Goal: Transaction & Acquisition: Purchase product/service

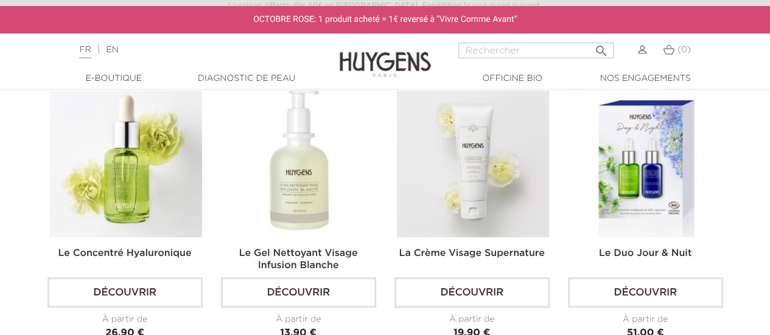
scroll to position [327, 0]
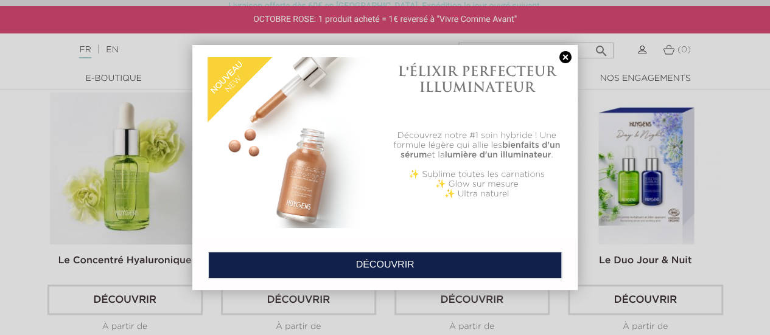
click at [563, 57] on link at bounding box center [565, 57] width 17 height 13
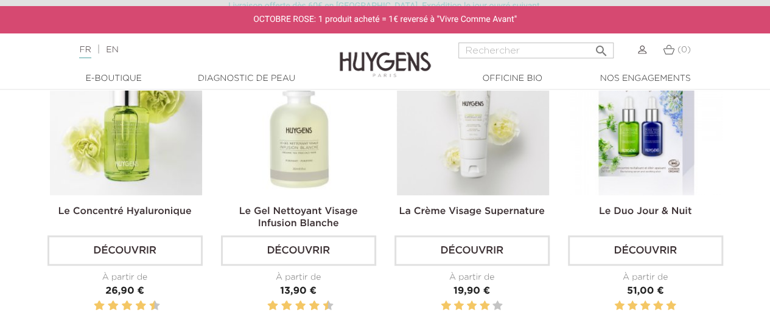
scroll to position [391, 0]
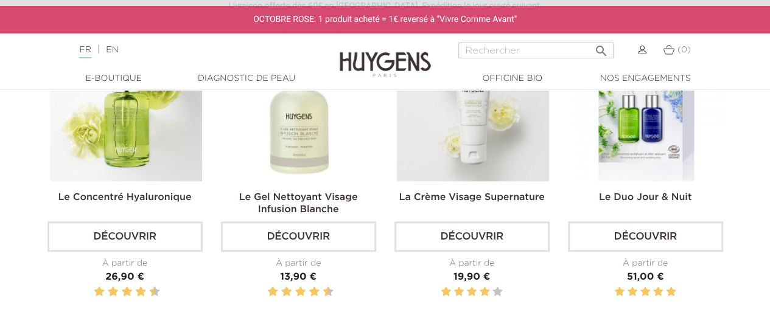
click at [239, 80] on link "Diagnostic de peau" at bounding box center [247, 78] width 122 height 13
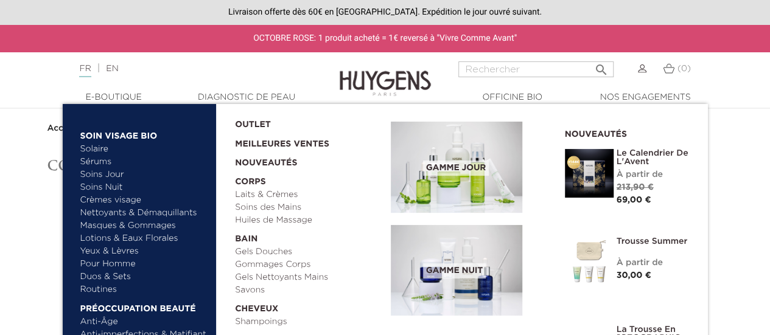
click at [117, 135] on link "  Soin Visage Bio" at bounding box center [143, 133] width 127 height 19
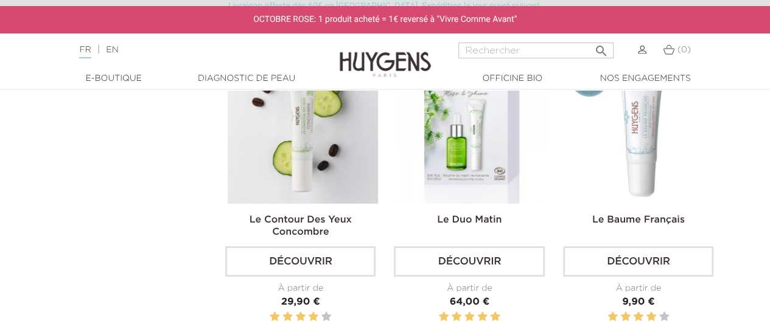
scroll to position [2330, 0]
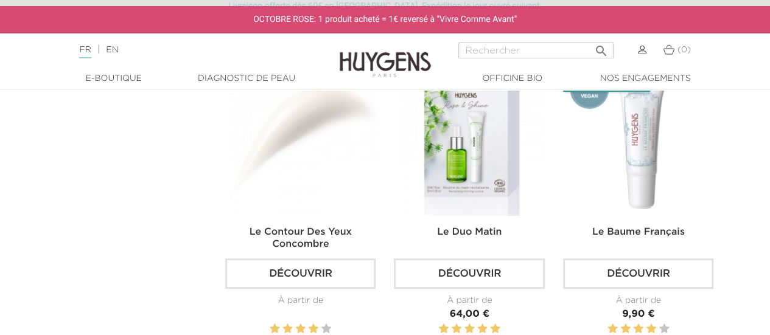
click at [305, 271] on link "Découvrir" at bounding box center [300, 274] width 150 height 30
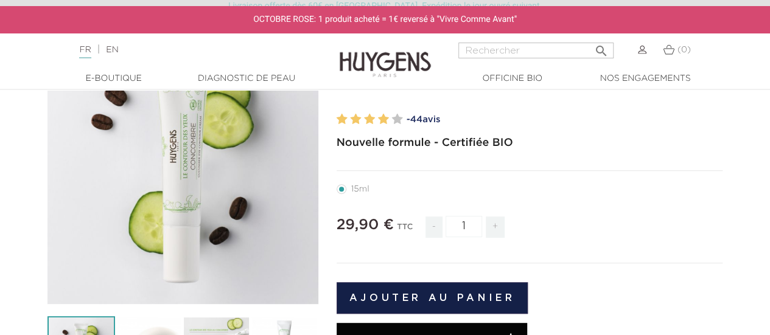
scroll to position [138, 0]
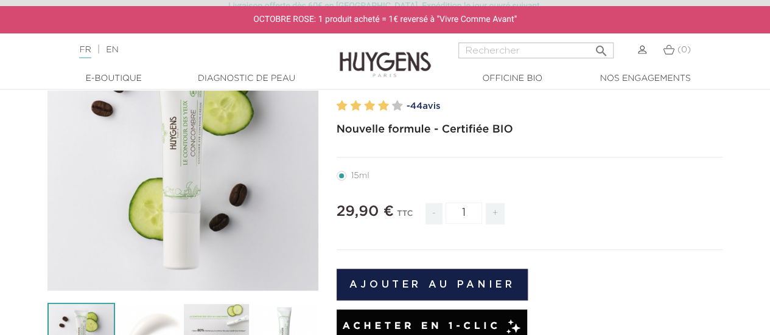
click at [425, 285] on button "Ajouter au panier" at bounding box center [432, 285] width 192 height 32
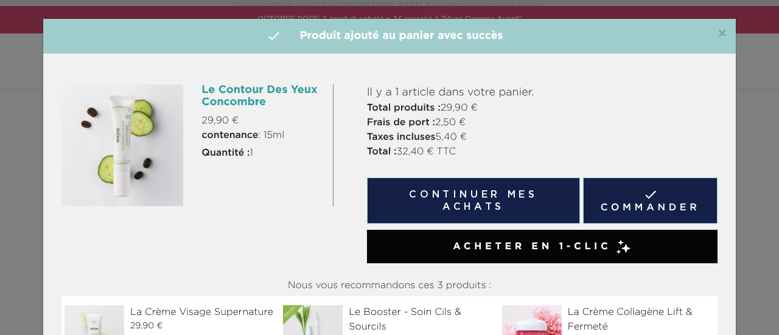
click at [487, 203] on button "Continuer mes achats" at bounding box center [473, 201] width 213 height 46
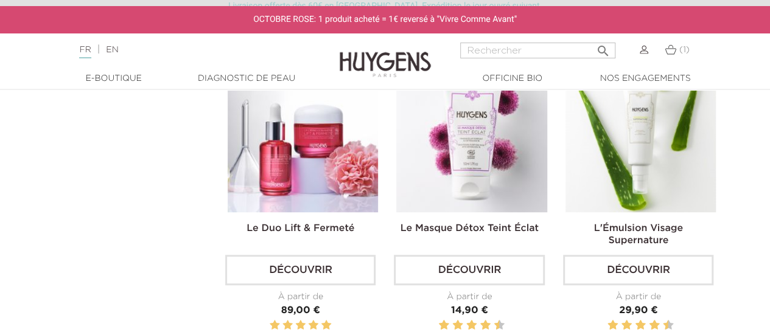
scroll to position [2667, 0]
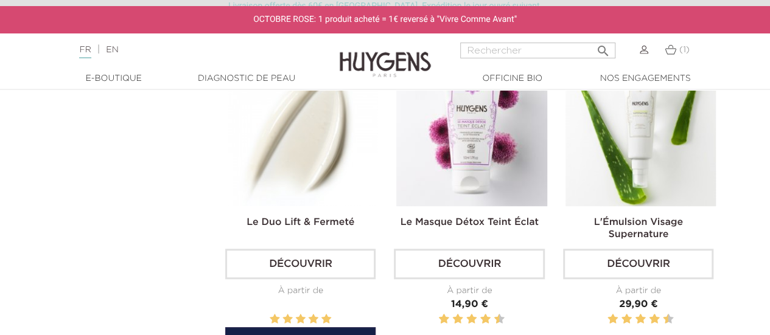
click at [313, 270] on link "Découvrir" at bounding box center [300, 264] width 150 height 30
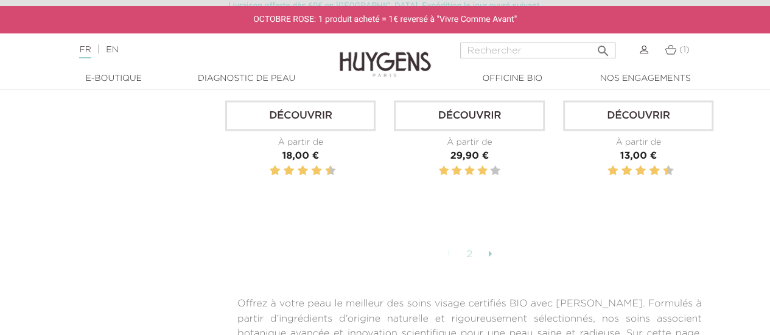
scroll to position [3157, 0]
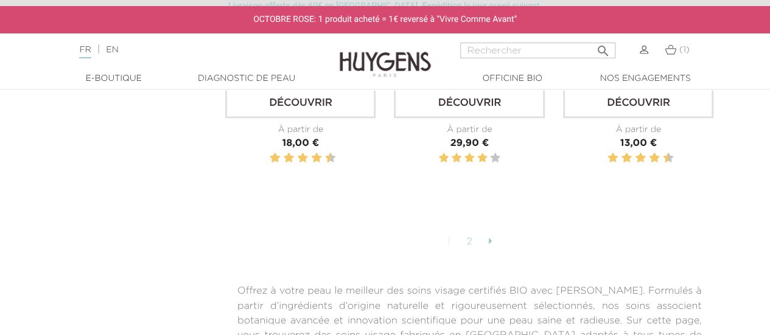
click at [490, 237] on icon at bounding box center [490, 241] width 4 height 10
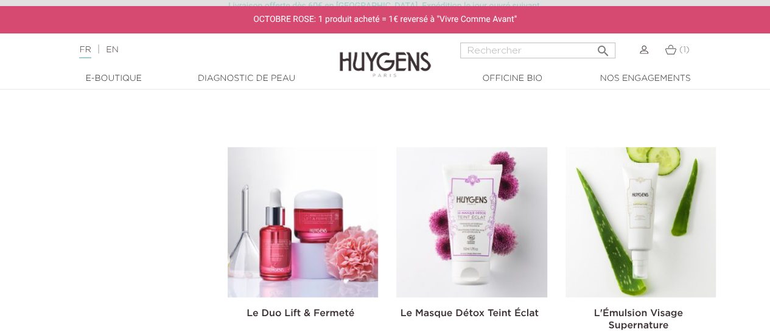
scroll to position [2611, 0]
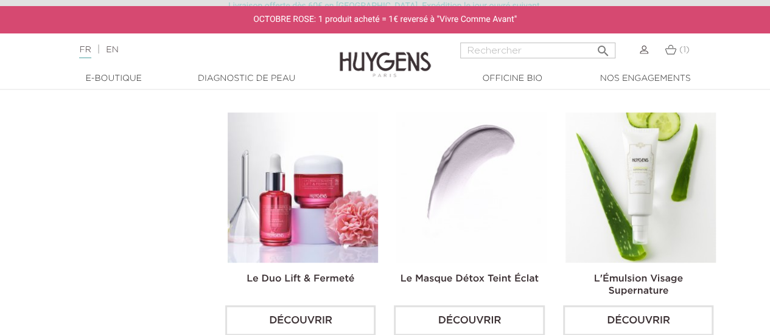
click at [489, 318] on link "Découvrir" at bounding box center [469, 320] width 150 height 30
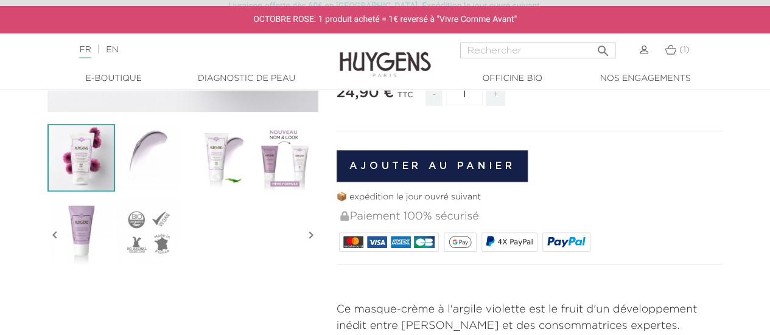
scroll to position [161, 0]
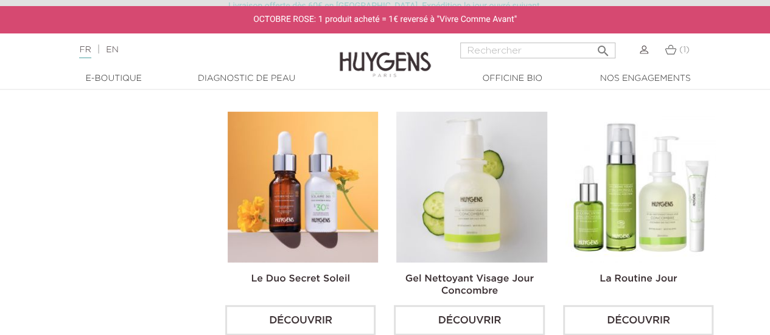
scroll to position [1623, 0]
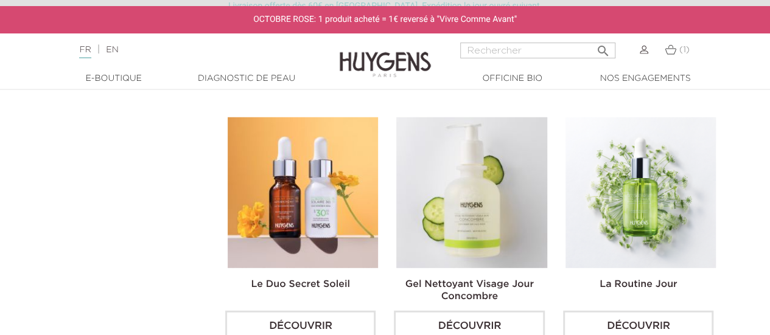
click at [644, 316] on link "Découvrir" at bounding box center [638, 326] width 150 height 30
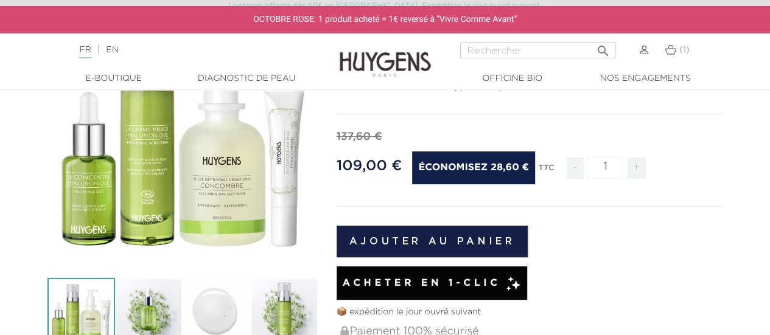
scroll to position [159, 0]
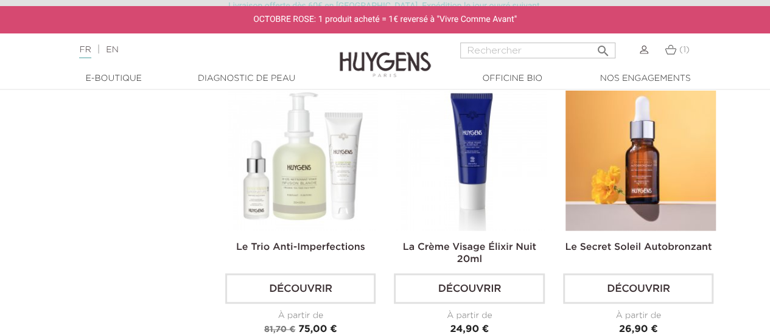
scroll to position [1322, 0]
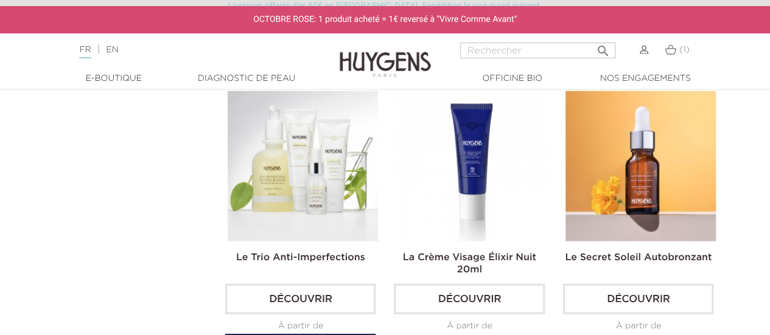
click at [324, 298] on link "Découvrir" at bounding box center [300, 299] width 150 height 30
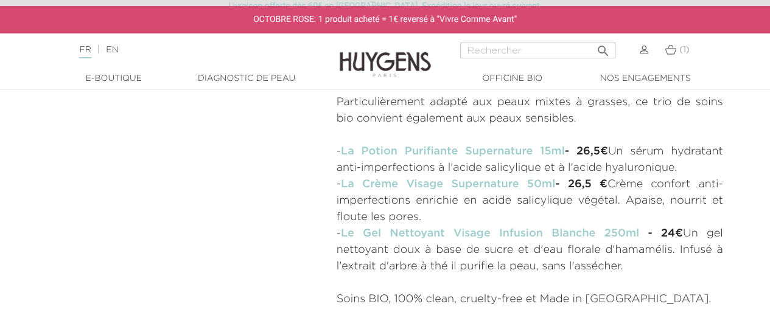
scroll to position [542, 0]
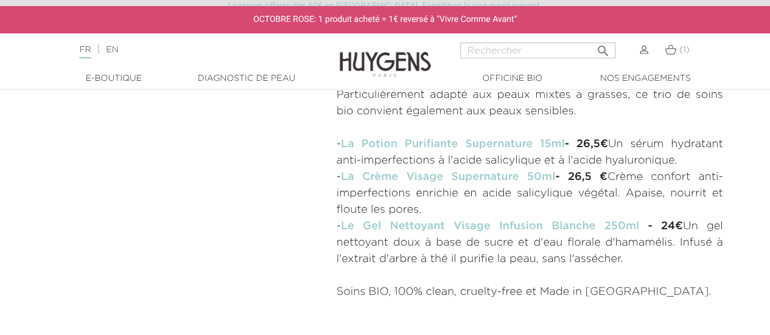
click at [400, 176] on link "La Crème Visage Supernature 50ml" at bounding box center [448, 177] width 214 height 11
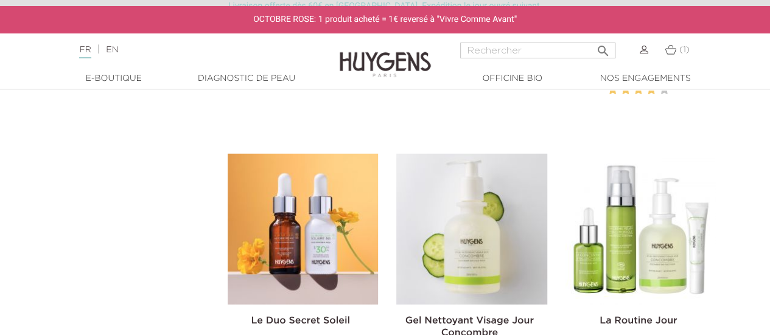
scroll to position [1597, 0]
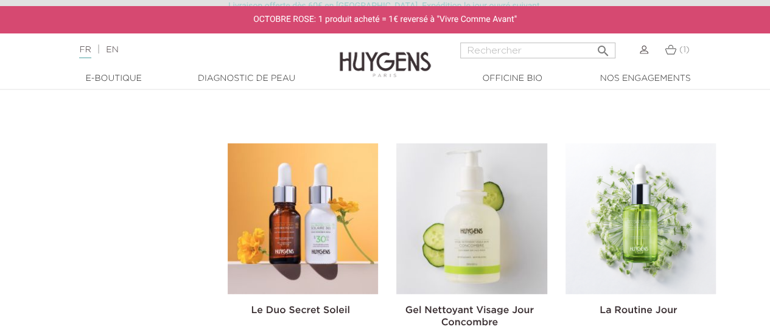
click at [636, 199] on img at bounding box center [640, 219] width 150 height 150
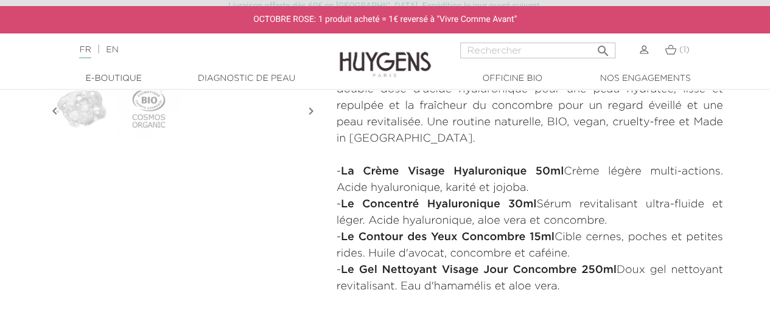
scroll to position [504, 0]
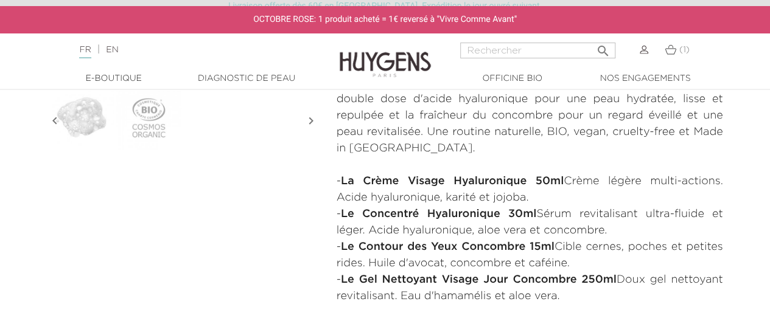
click at [375, 180] on strong "La Crème Visage Hyaluronique 50ml" at bounding box center [452, 181] width 223 height 11
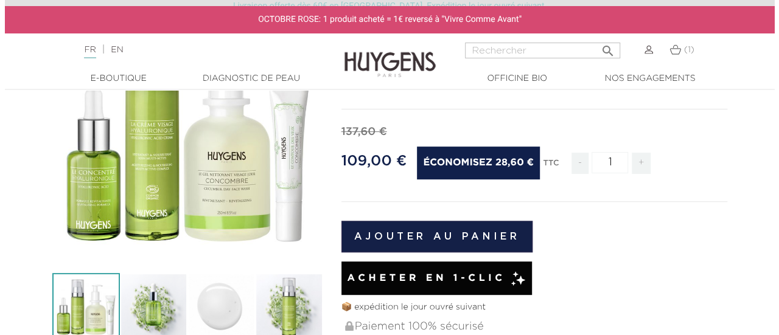
scroll to position [164, 0]
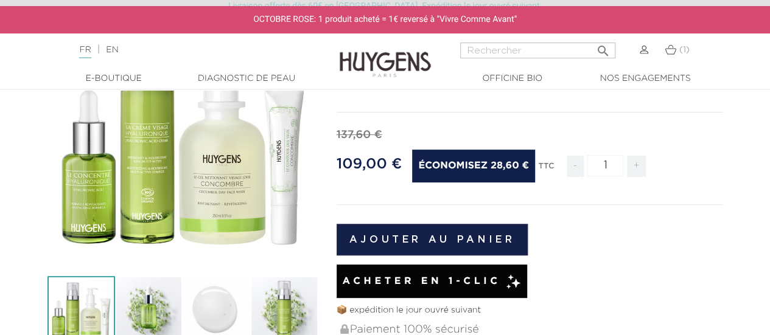
click at [139, 193] on div "" at bounding box center [182, 128] width 271 height 271
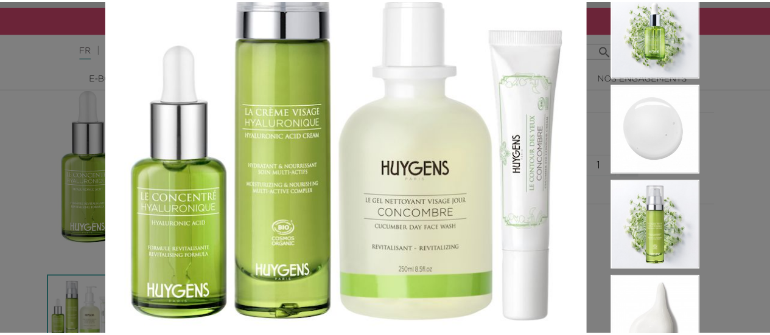
scroll to position [160, 0]
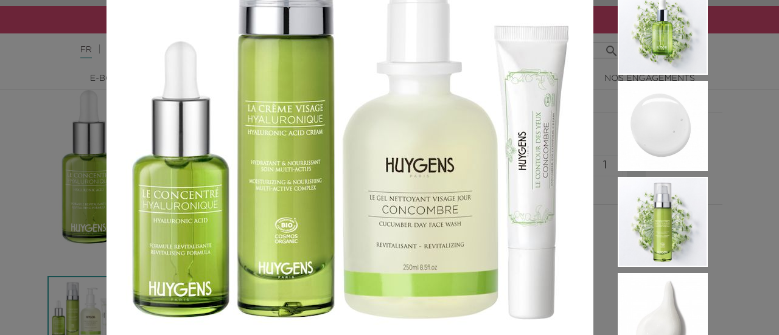
click at [744, 120] on div "Naturel & BIO - Tous types de peaux  " at bounding box center [389, 167] width 779 height 335
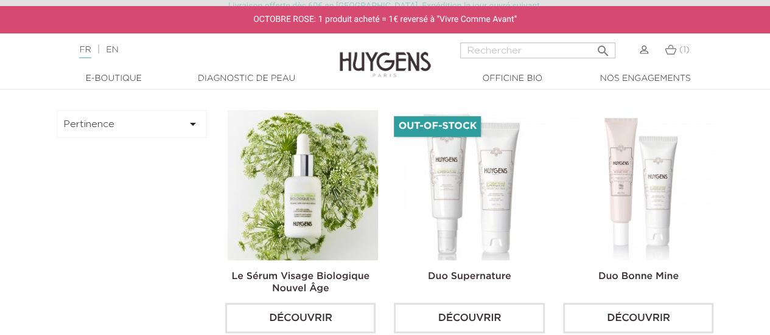
scroll to position [326, 0]
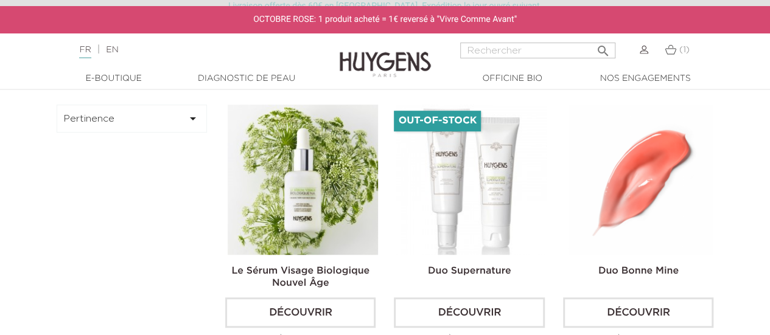
click at [608, 314] on link "Découvrir" at bounding box center [638, 313] width 150 height 30
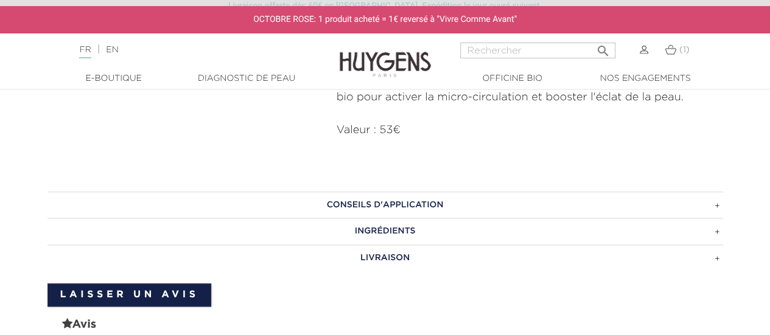
scroll to position [655, 0]
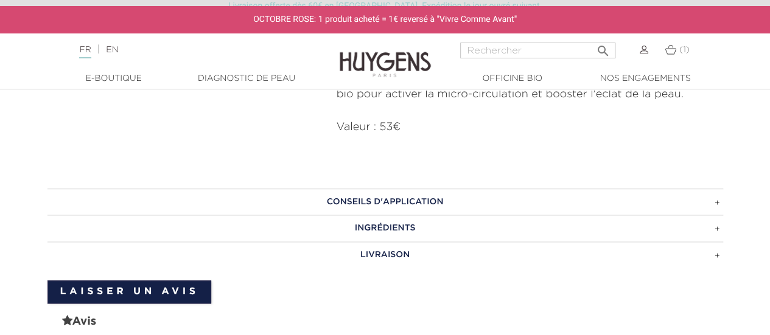
click at [685, 215] on h3 "INGRÉDIENTS" at bounding box center [384, 228] width 675 height 27
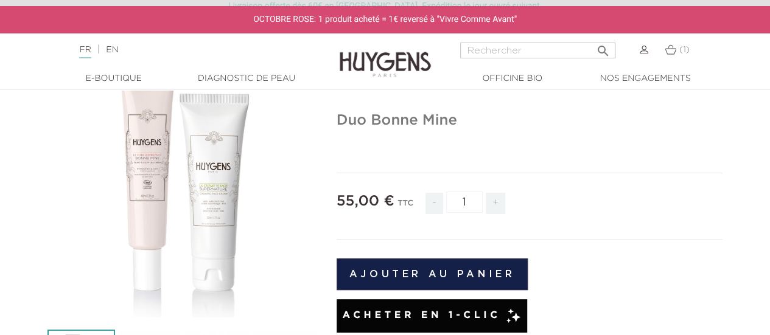
scroll to position [118, 0]
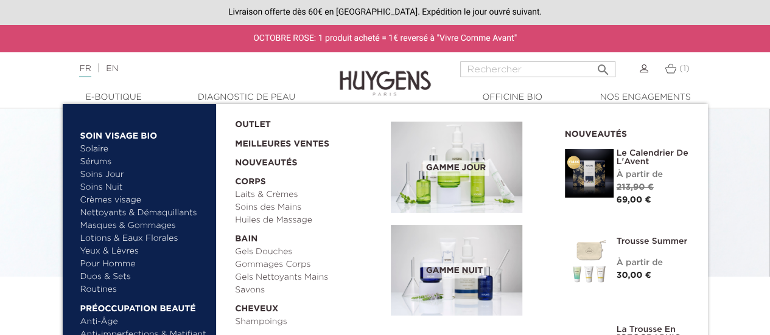
click at [117, 134] on link "  Soin Visage Bio" at bounding box center [143, 133] width 127 height 19
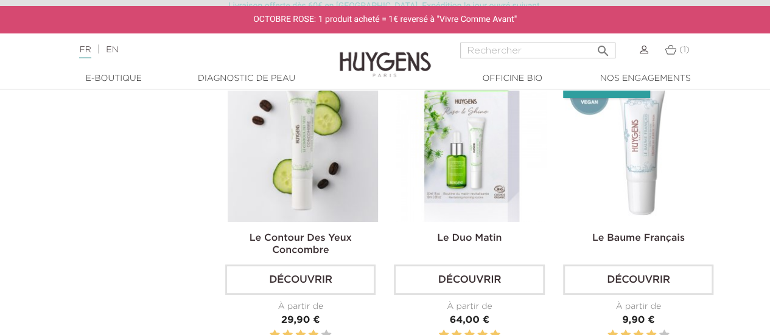
scroll to position [2318, 0]
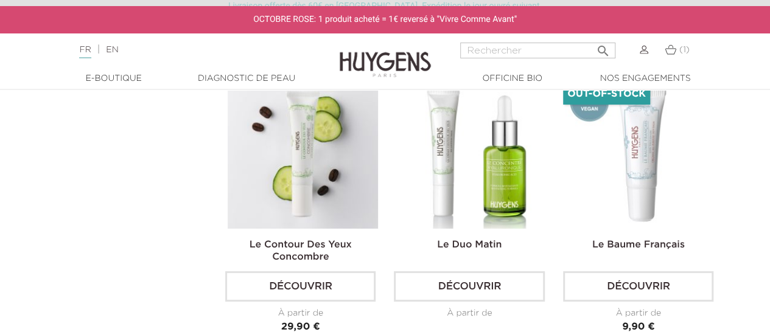
click at [486, 175] on img at bounding box center [471, 153] width 150 height 150
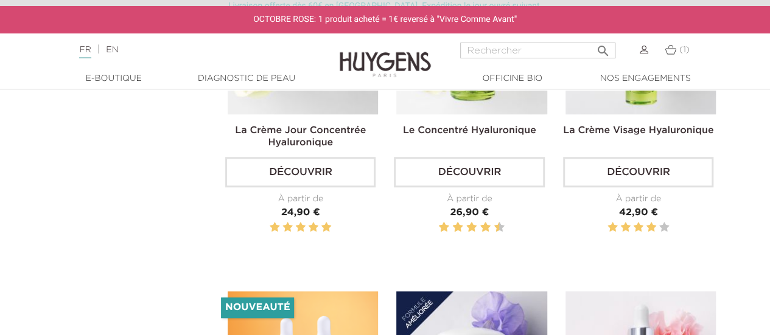
scroll to position [460, 0]
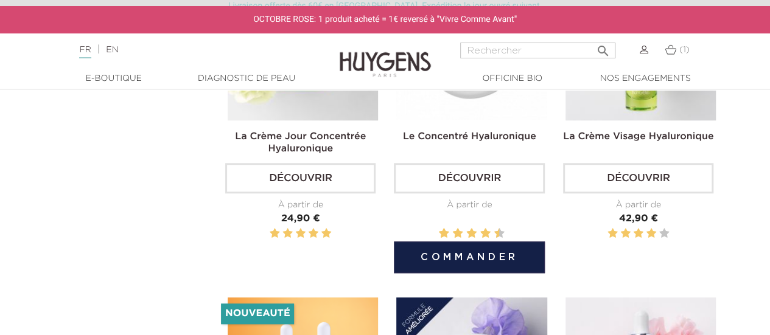
click at [460, 250] on button "Commander" at bounding box center [469, 258] width 150 height 32
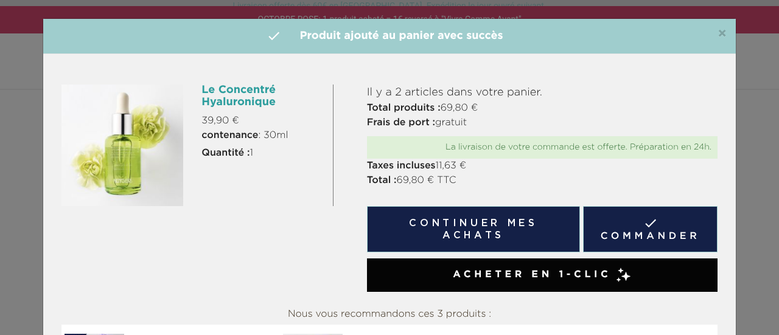
click at [463, 234] on button "Continuer mes achats" at bounding box center [473, 229] width 213 height 46
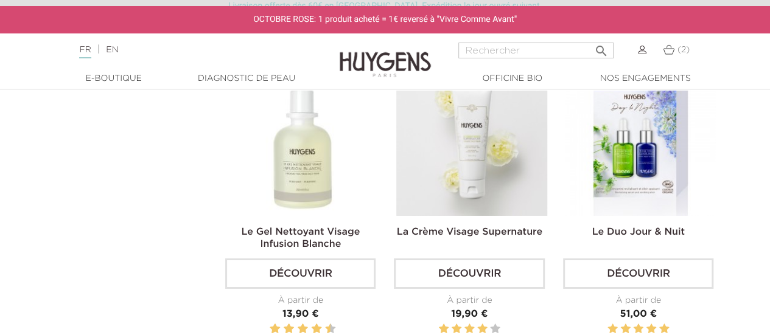
scroll to position [2008, 0]
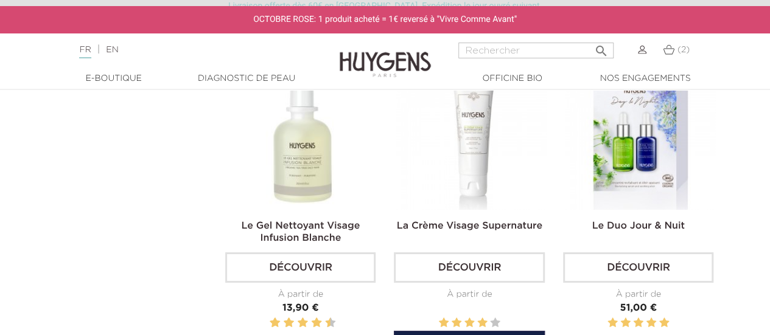
click at [459, 169] on img at bounding box center [471, 135] width 150 height 150
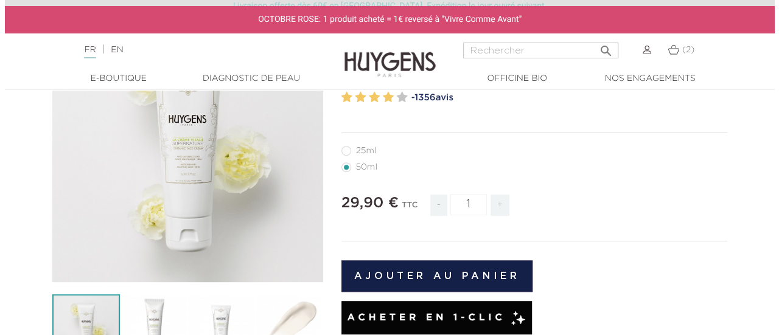
scroll to position [142, 0]
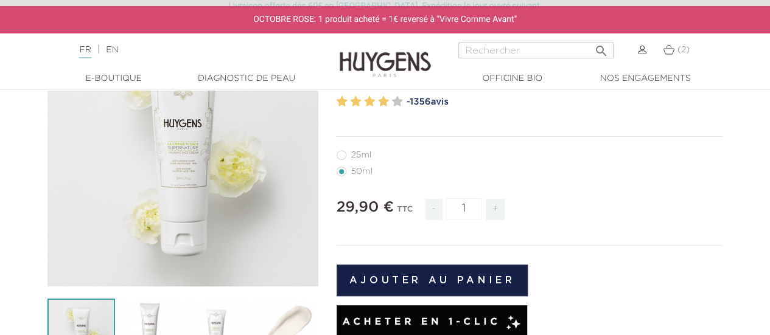
drag, startPoint x: 773, startPoint y: 32, endPoint x: 770, endPoint y: 45, distance: 13.6
click at [769, 45] on html "Livraison offerte dès 60€ en [GEOGRAPHIC_DATA]. Expédition le jour ouvré suivan…" at bounding box center [385, 25] width 770 height 335
click at [340, 155] on label32"] "25ml" at bounding box center [361, 155] width 50 height 10
radio input "true"
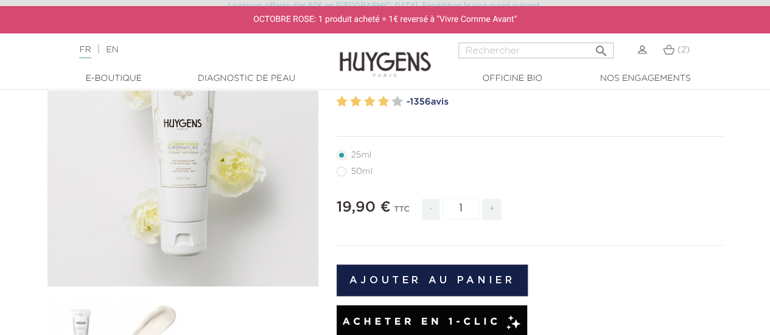
click at [343, 173] on label4"] "50ml" at bounding box center [361, 172] width 51 height 10
radio input "true"
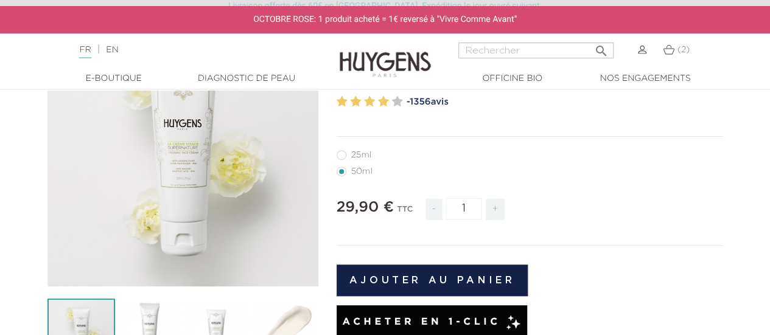
click at [389, 284] on button "Ajouter au panier" at bounding box center [432, 281] width 192 height 32
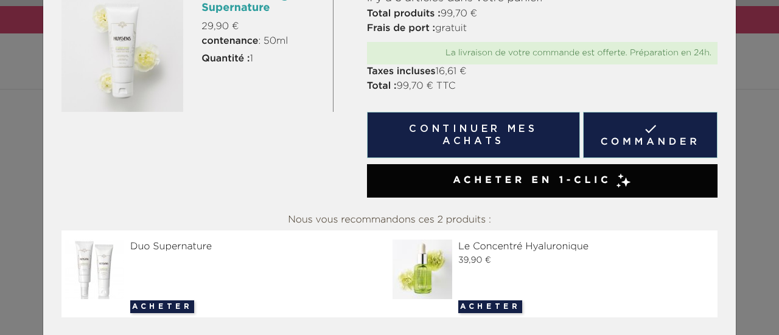
scroll to position [80, 0]
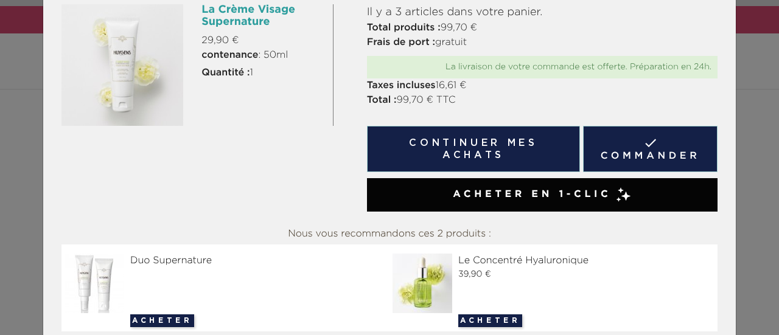
click at [517, 192] on span "Acheter en 1-clic" at bounding box center [532, 194] width 158 height 15
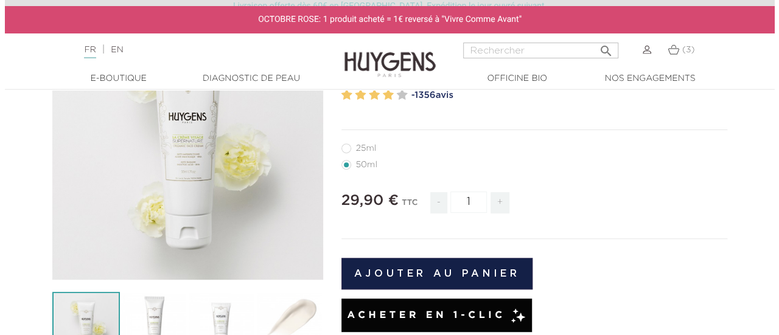
scroll to position [140, 0]
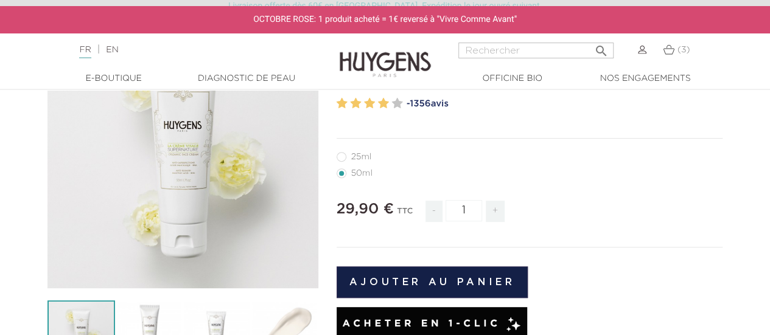
click at [340, 156] on label32"] "25ml" at bounding box center [361, 157] width 50 height 10
radio input "true"
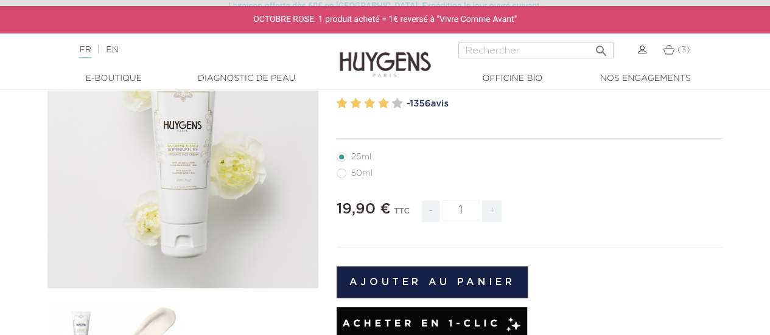
click at [414, 280] on button "Ajouter au panier" at bounding box center [432, 282] width 192 height 32
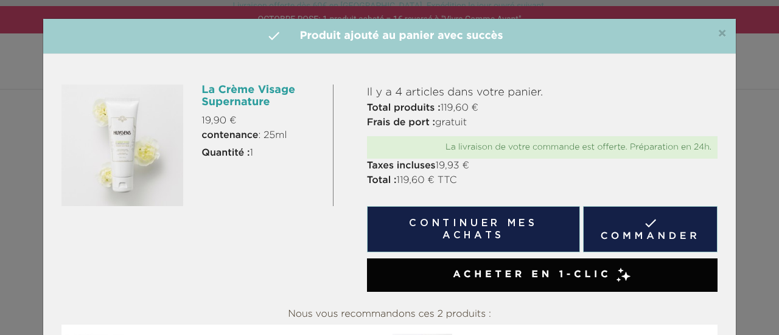
click at [723, 32] on div "×  Produit ajouté au panier avec succès" at bounding box center [389, 36] width 692 height 35
click at [719, 32] on span "×" at bounding box center [721, 34] width 9 height 15
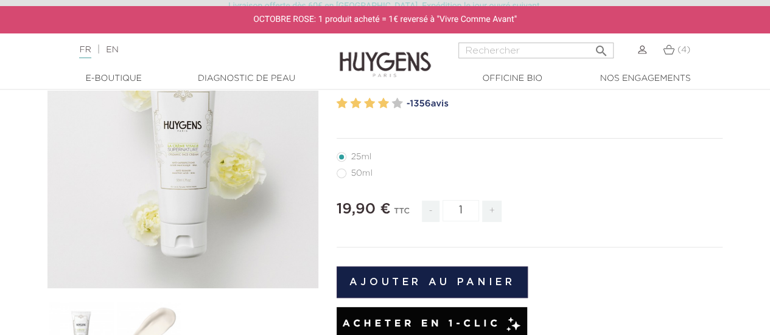
click at [670, 49] on img at bounding box center [669, 49] width 12 height 10
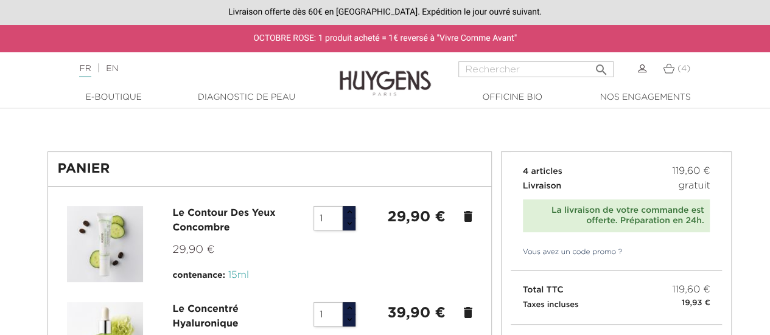
click at [466, 212] on icon "delete" at bounding box center [468, 216] width 15 height 15
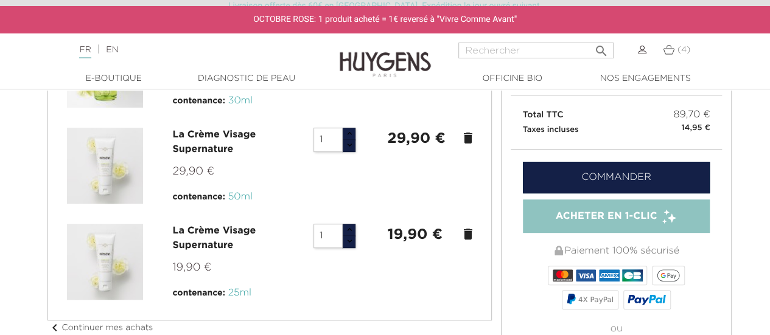
scroll to position [183, 0]
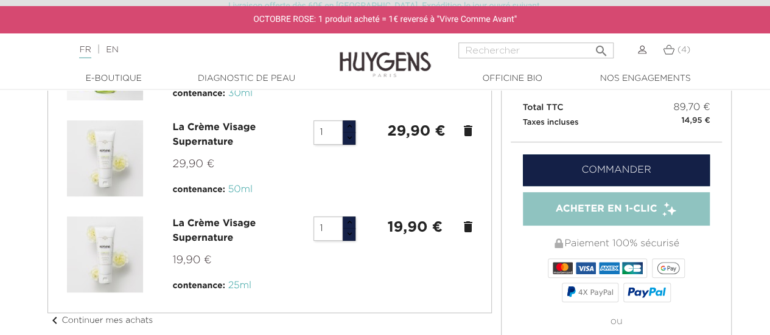
click at [471, 125] on icon "delete" at bounding box center [468, 131] width 15 height 15
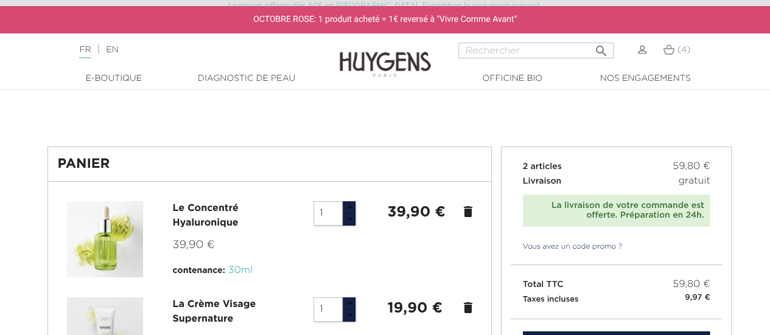
scroll to position [0, 0]
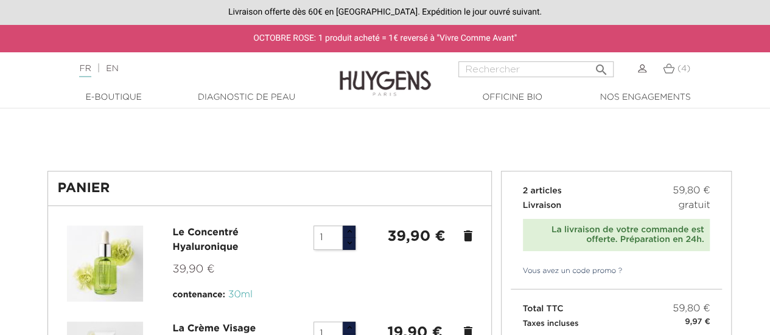
click at [504, 74] on input "Rechercher" at bounding box center [535, 69] width 155 height 16
type input "contour"
click at [590, 58] on button " Rechercher" at bounding box center [601, 66] width 22 height 16
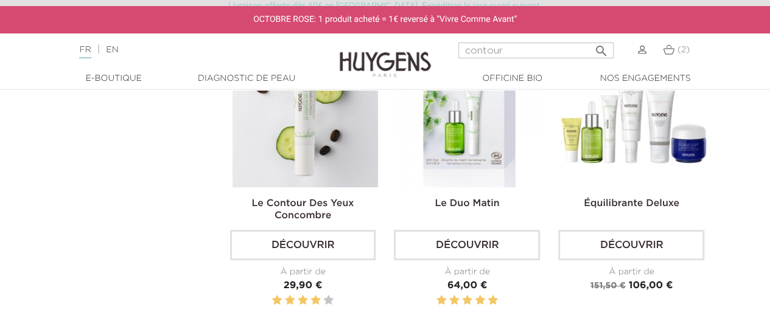
scroll to position [222, 0]
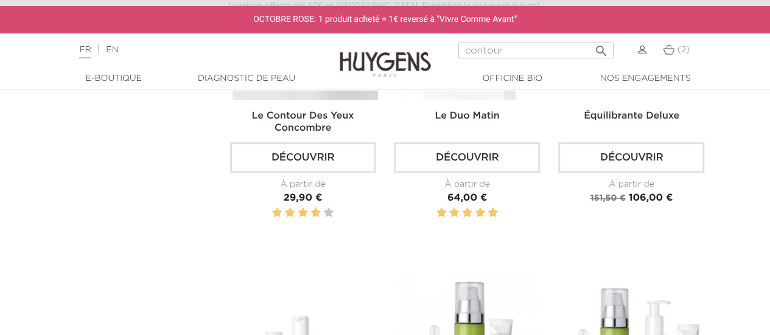
click at [315, 89] on header "Livraison offerte dès 60€ en [GEOGRAPHIC_DATA]. Expédition le jour ouvré suivan…" at bounding box center [385, 45] width 770 height 90
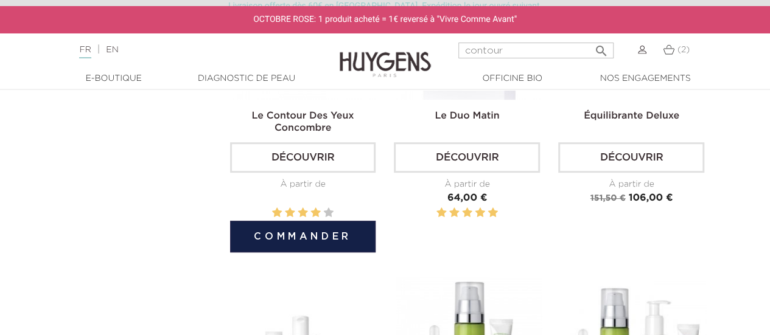
click at [315, 91] on img at bounding box center [305, 27] width 146 height 146
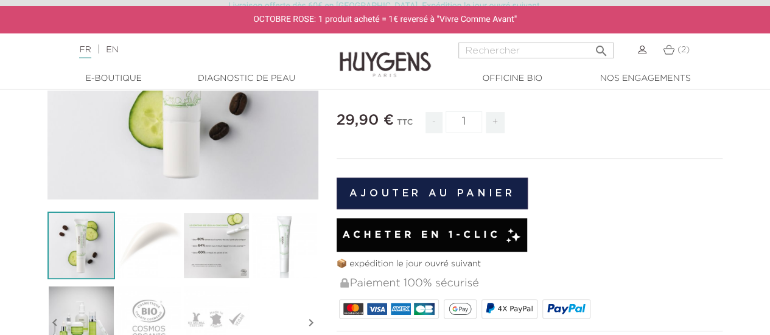
scroll to position [198, 0]
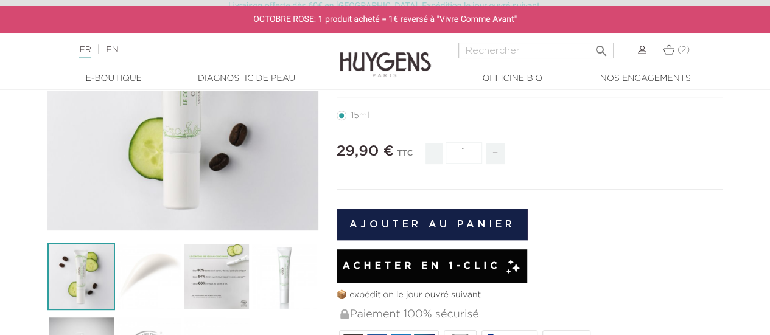
click at [457, 215] on button "Ajouter au panier" at bounding box center [432, 225] width 192 height 32
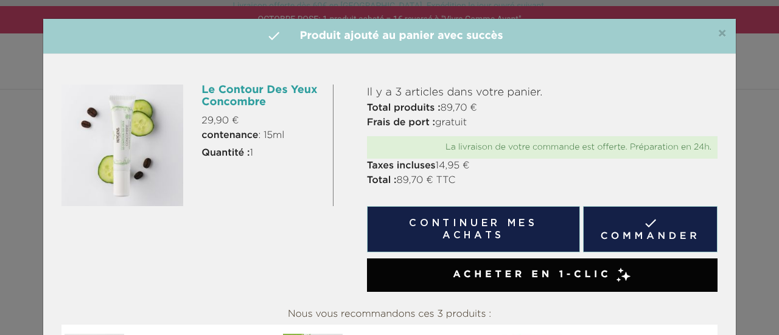
click at [439, 225] on button "Continuer mes achats" at bounding box center [473, 229] width 213 height 46
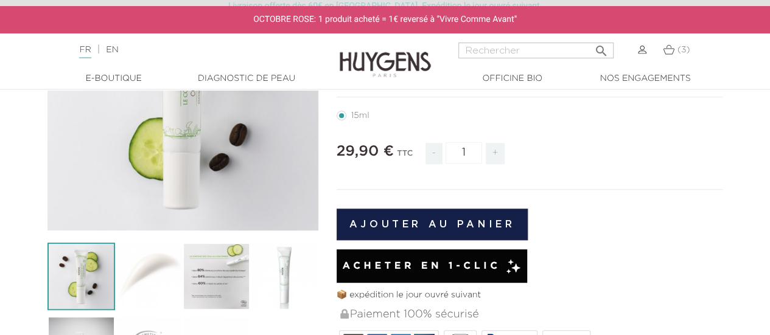
click at [666, 46] on img at bounding box center [669, 49] width 12 height 10
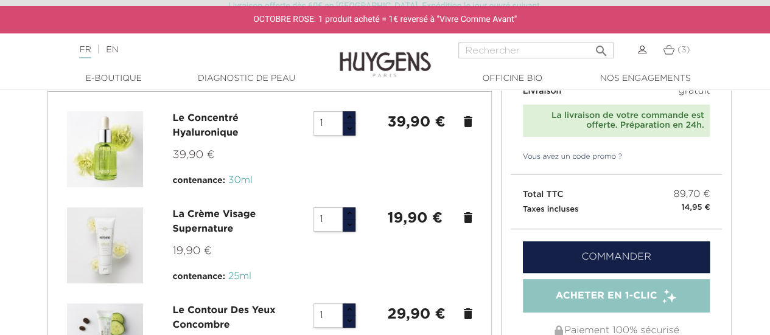
scroll to position [64, 0]
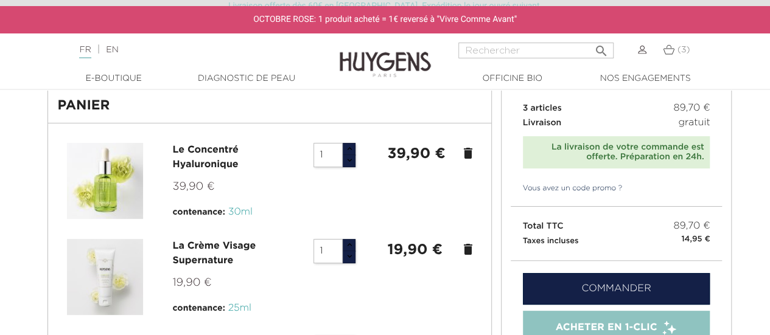
click at [587, 318] on div "Acheter en 1-clic" at bounding box center [616, 327] width 187 height 33
